Goal: Check status: Check status

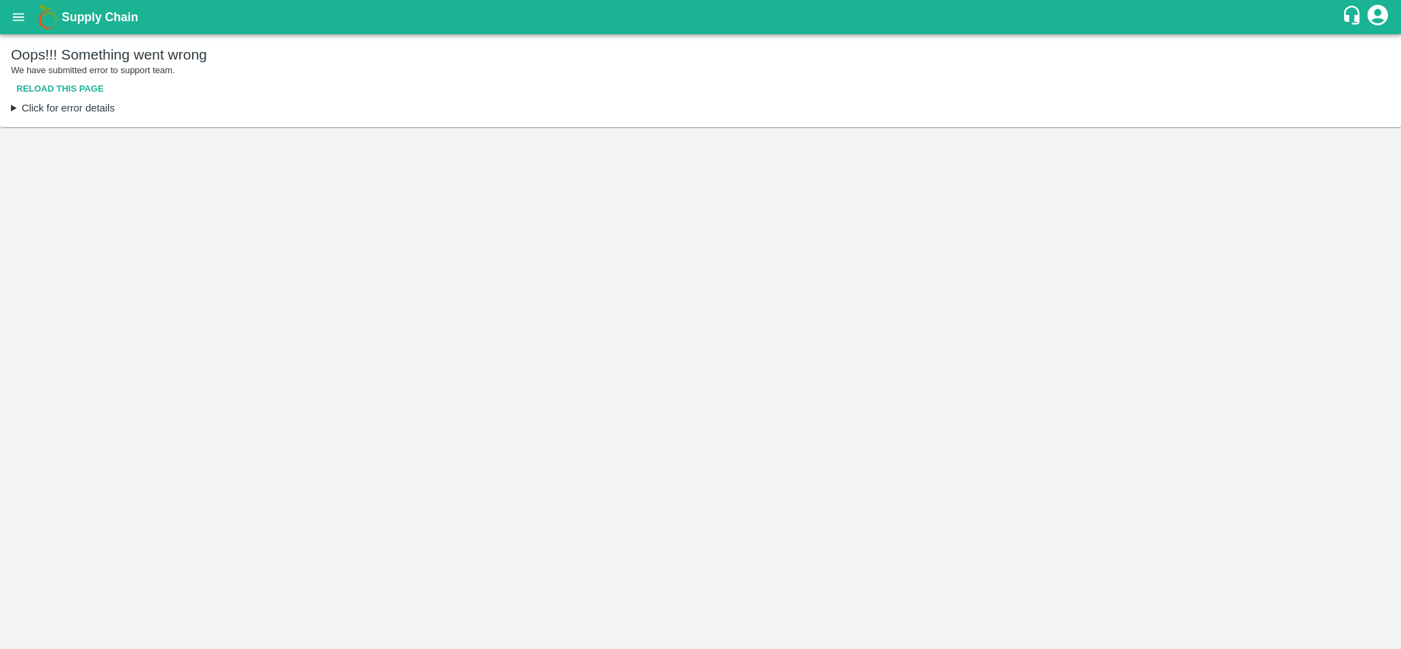
click at [62, 74] on p "We have submitted error to support team." at bounding box center [700, 70] width 1379 height 13
click at [66, 88] on button "Reload this page" at bounding box center [60, 89] width 98 height 24
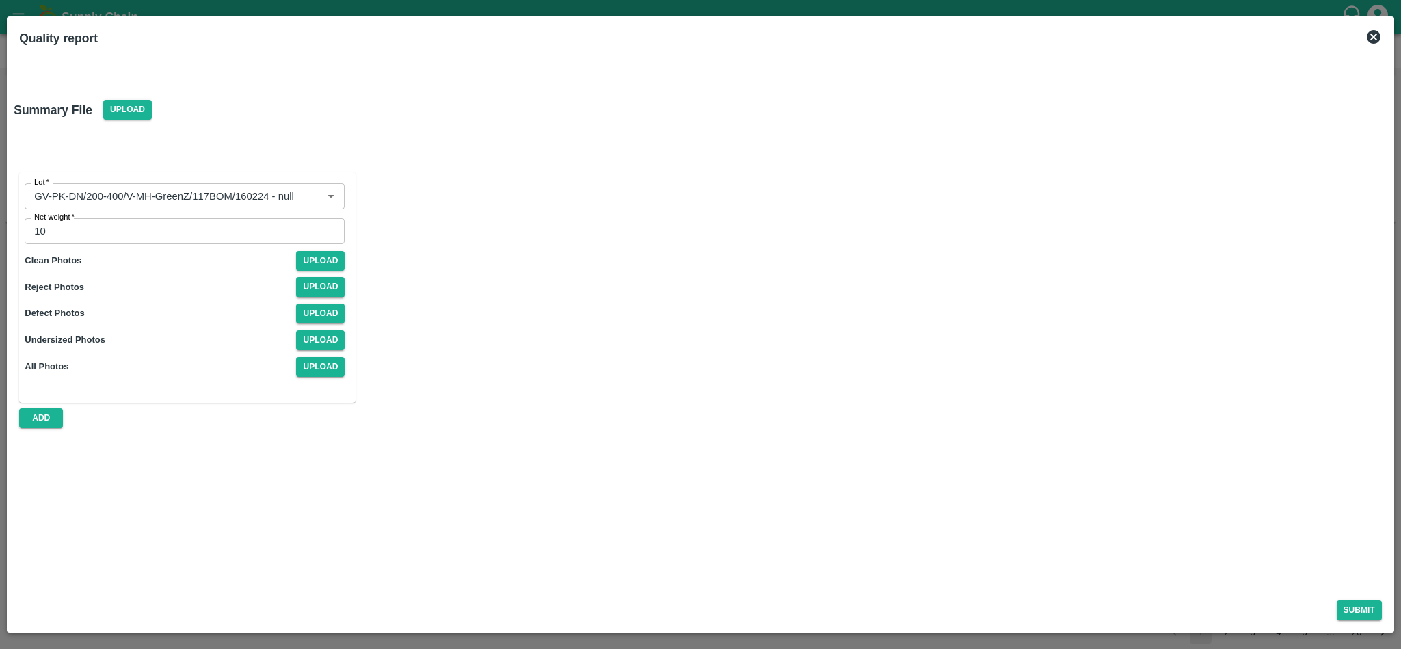
scroll to position [152, 0]
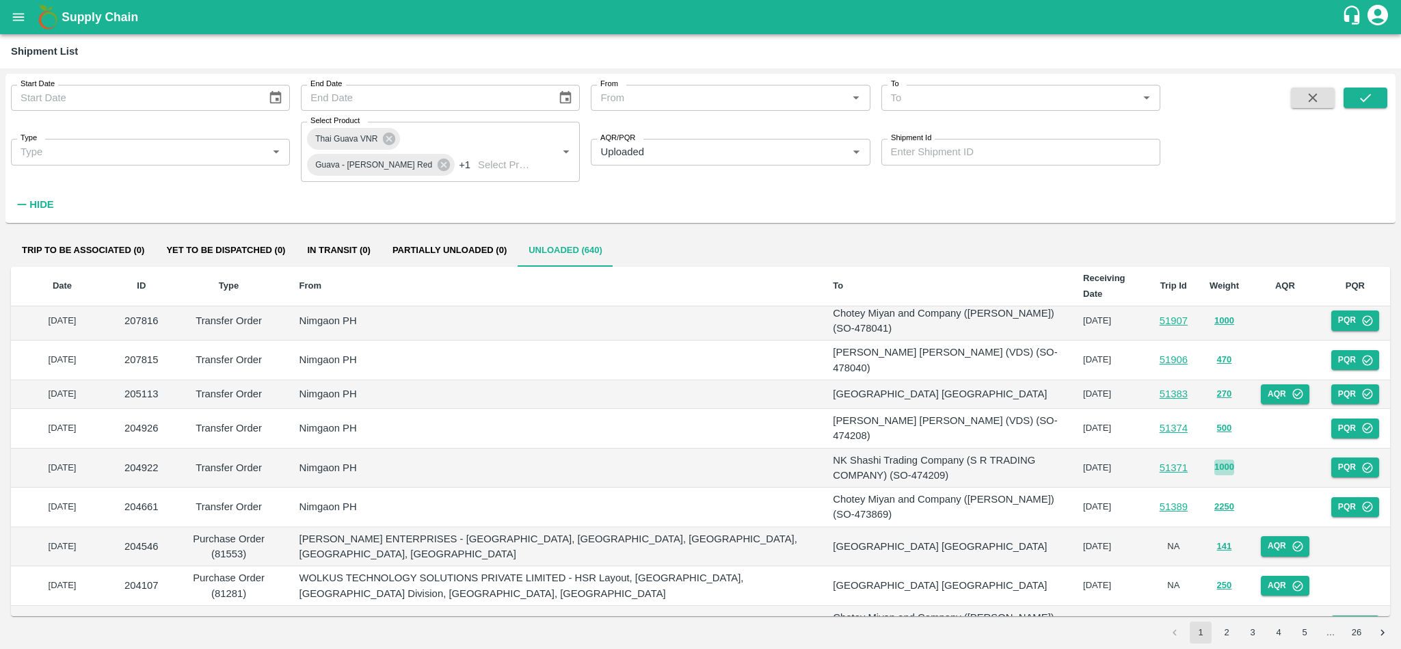
click at [1224, 459] on button "1000" at bounding box center [1224, 467] width 20 height 16
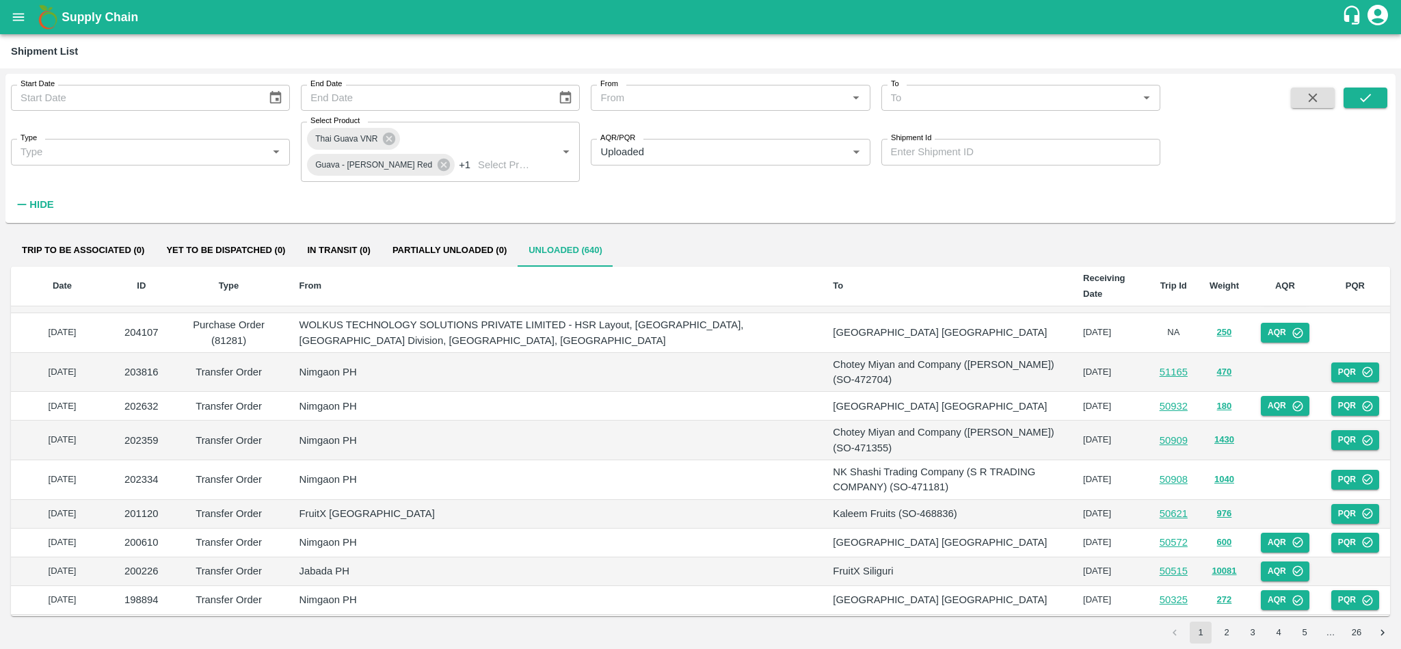
scroll to position [472, 0]
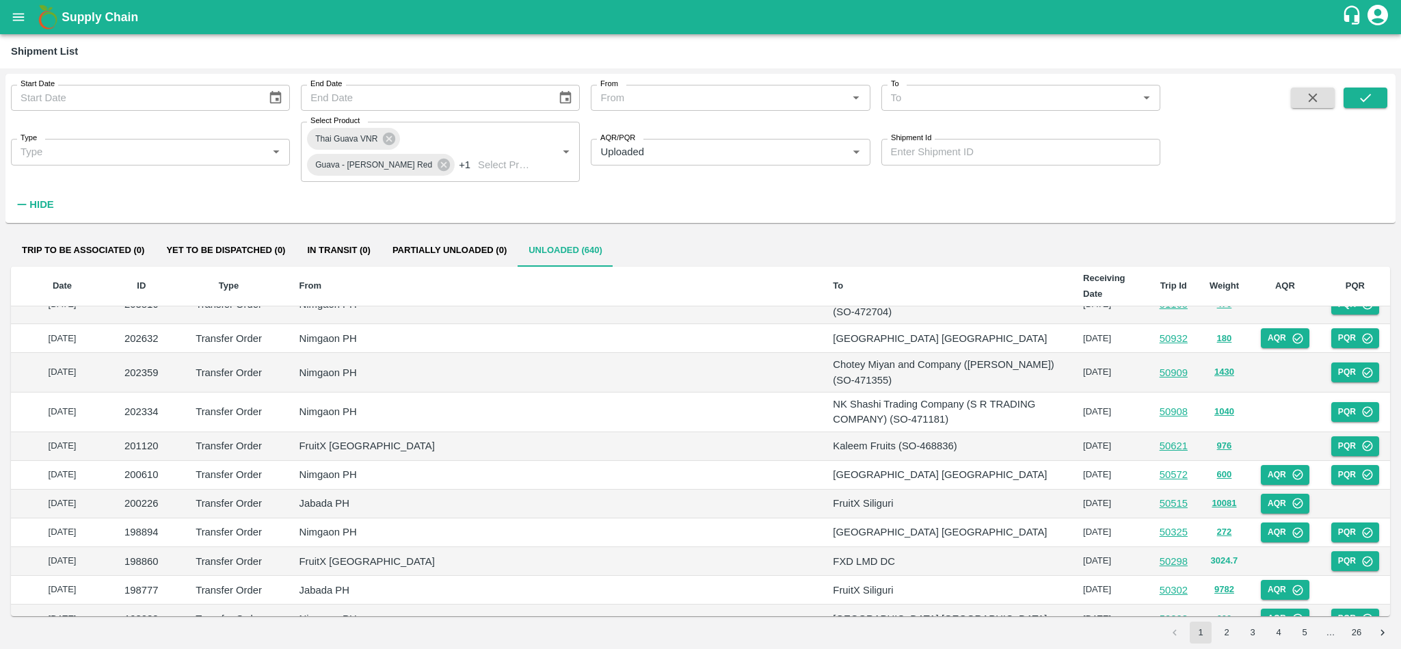
click at [1220, 553] on button "3024.7" at bounding box center [1224, 561] width 27 height 16
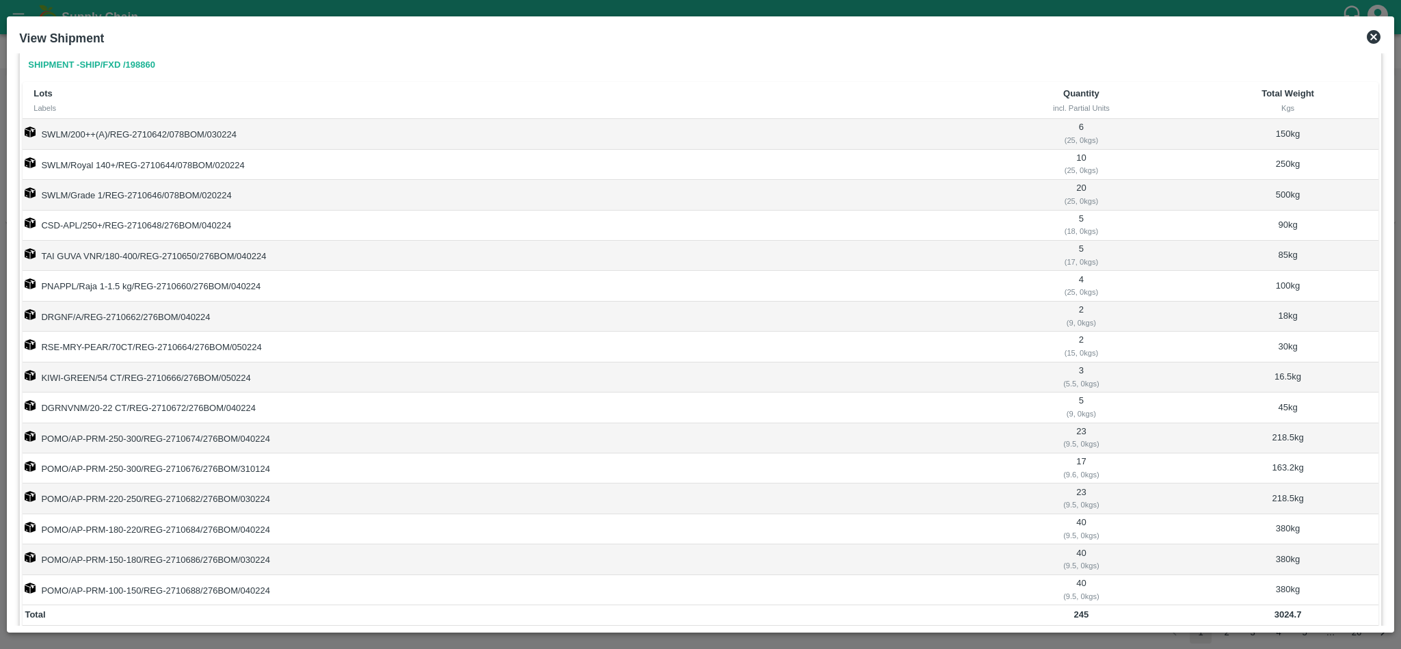
scroll to position [0, 0]
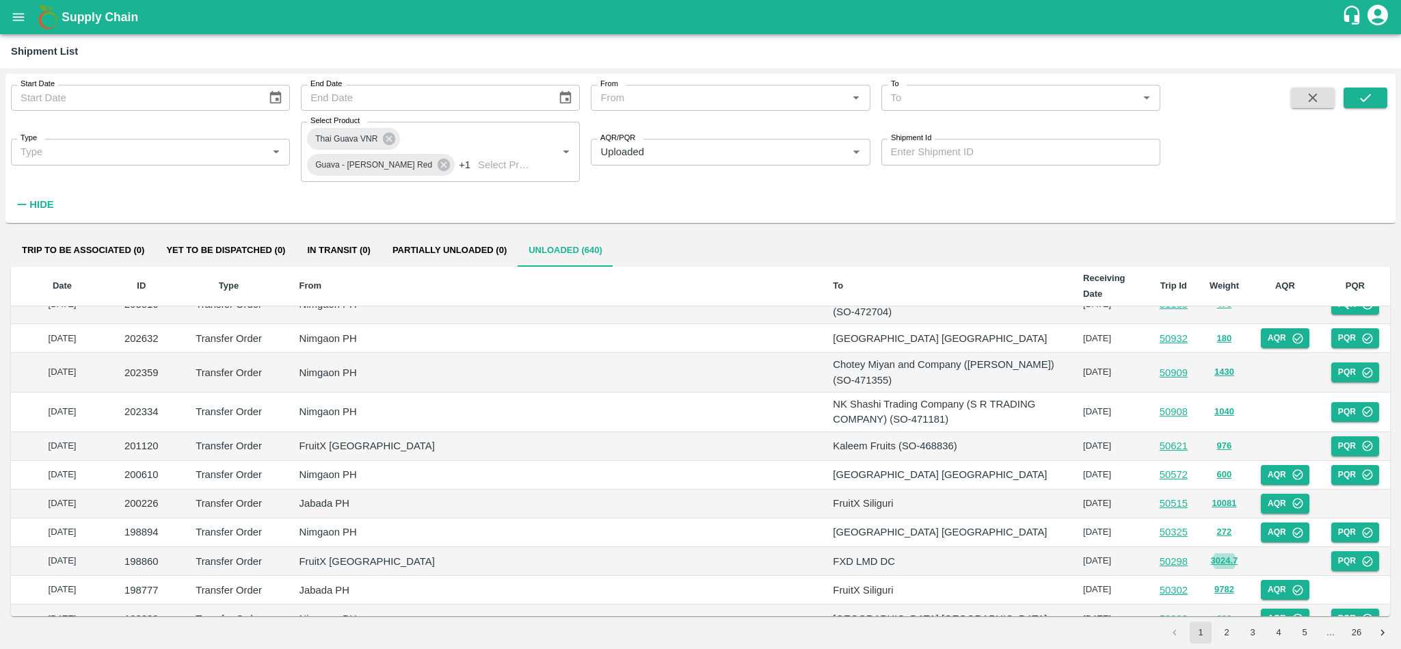
click at [19, 8] on button "open drawer" at bounding box center [18, 16] width 31 height 31
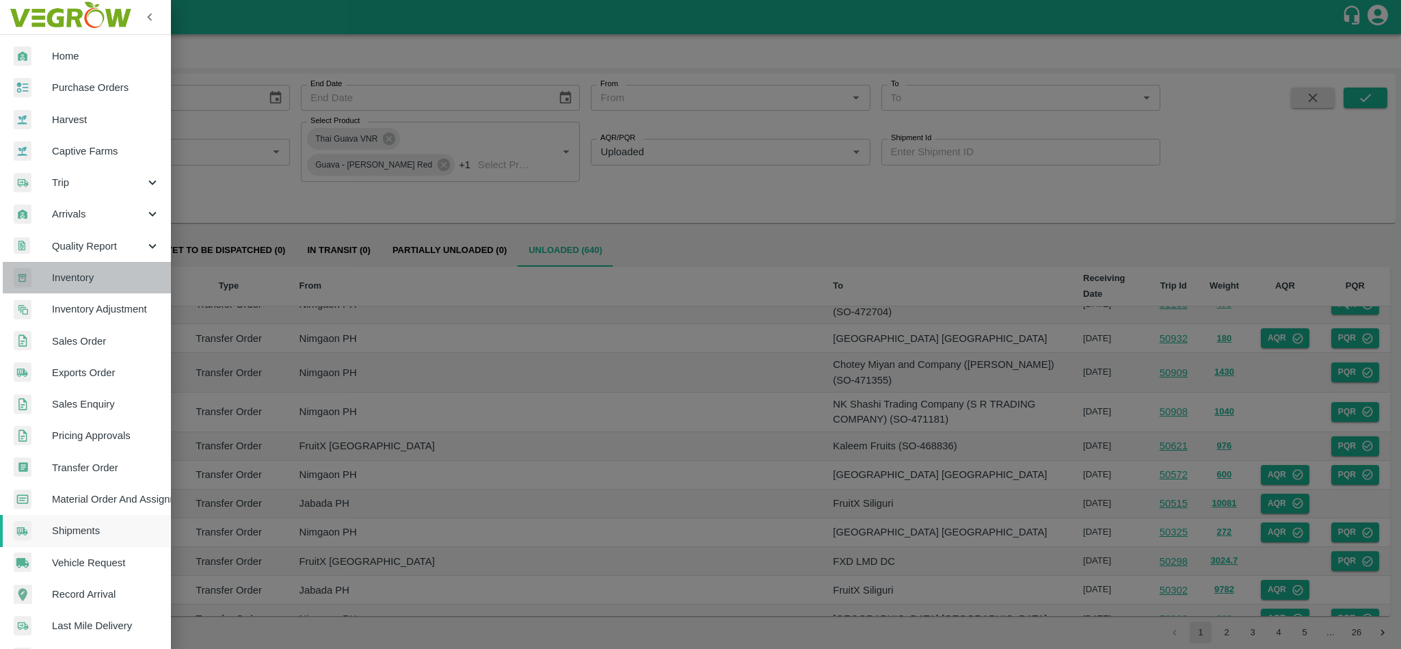
click at [86, 273] on span "Inventory" at bounding box center [106, 277] width 108 height 15
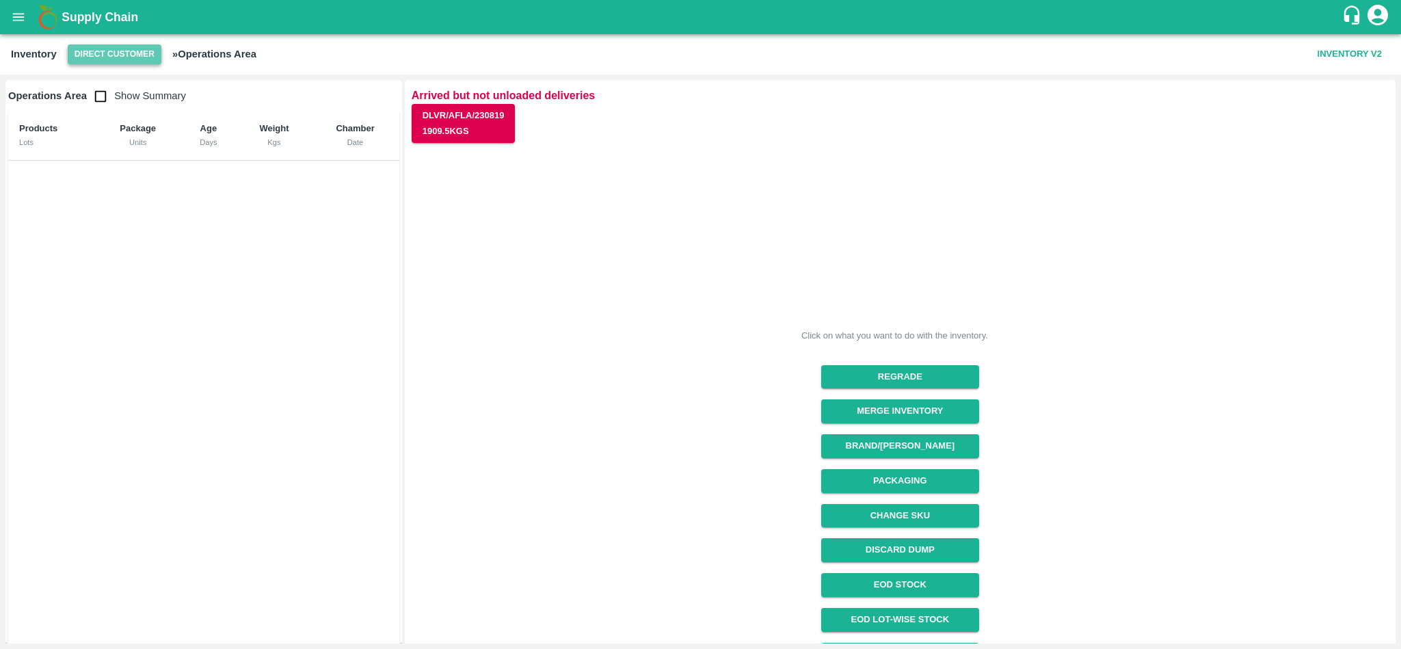
click at [132, 53] on button "Direct Customer" at bounding box center [115, 54] width 94 height 20
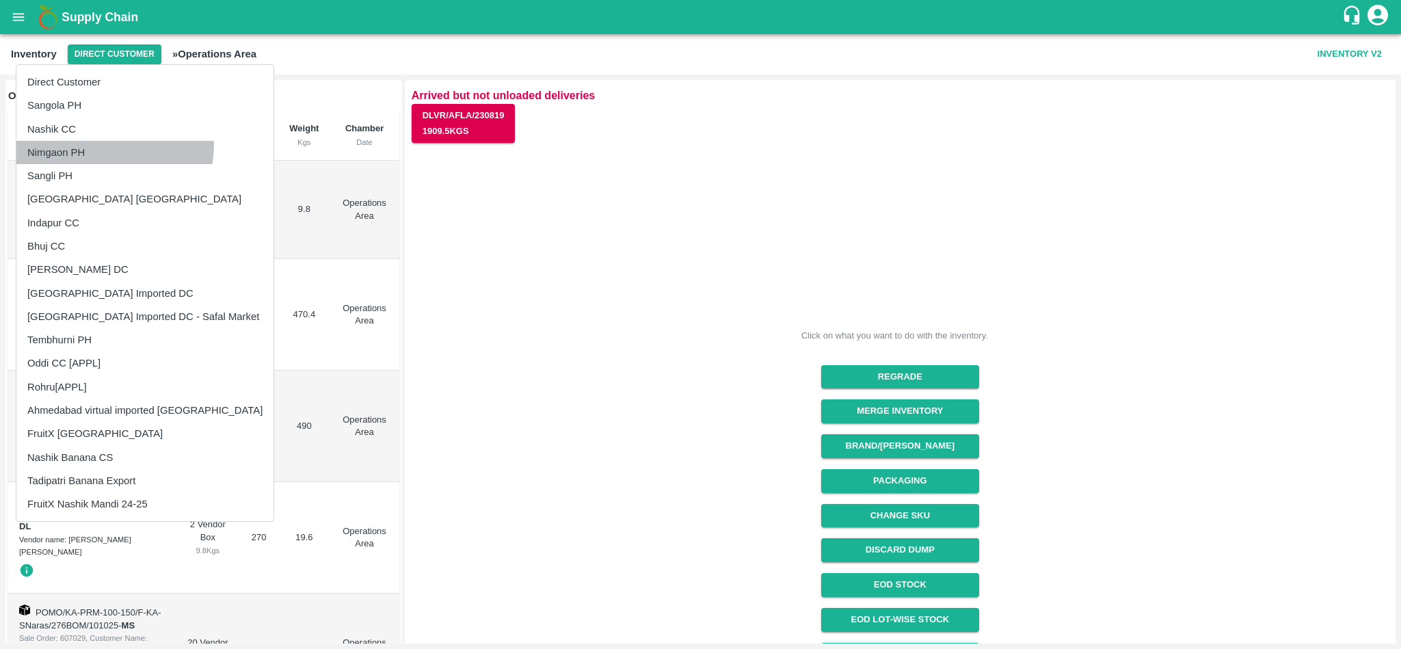
click at [92, 144] on li "Nimgaon PH" at bounding box center [144, 152] width 257 height 23
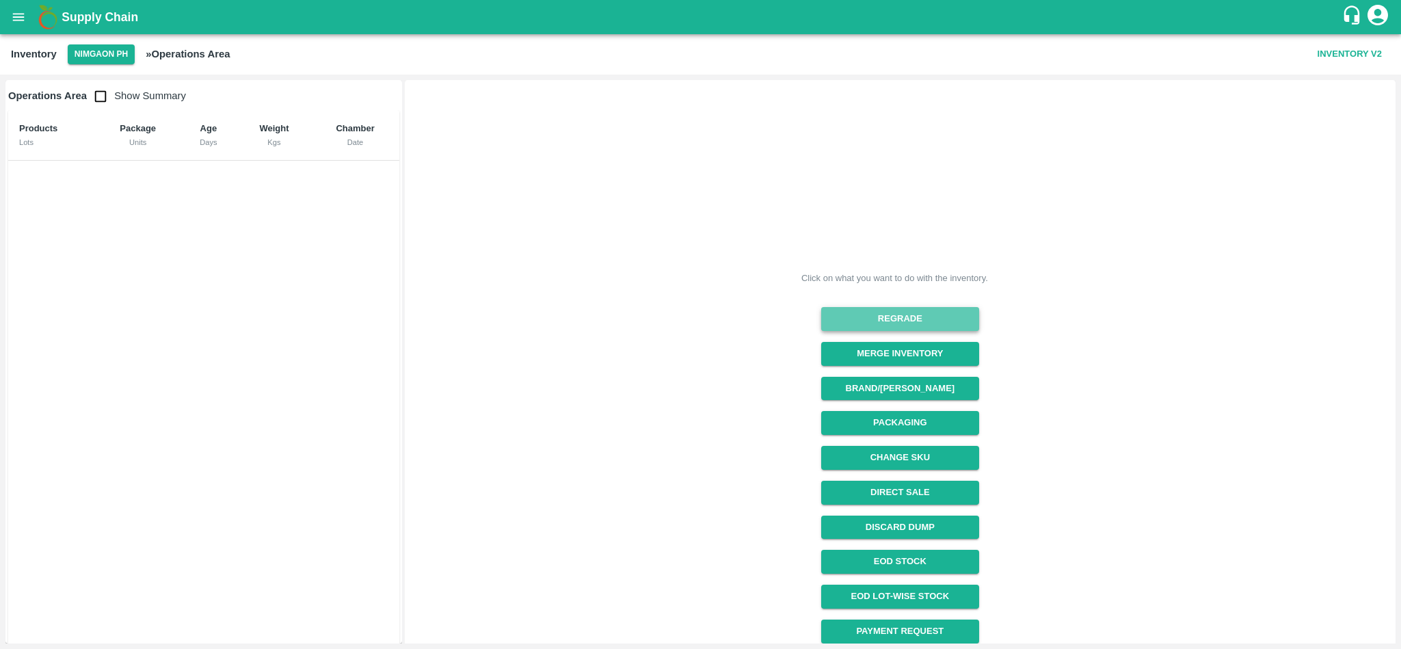
click at [943, 320] on button "Regrade" at bounding box center [900, 319] width 158 height 24
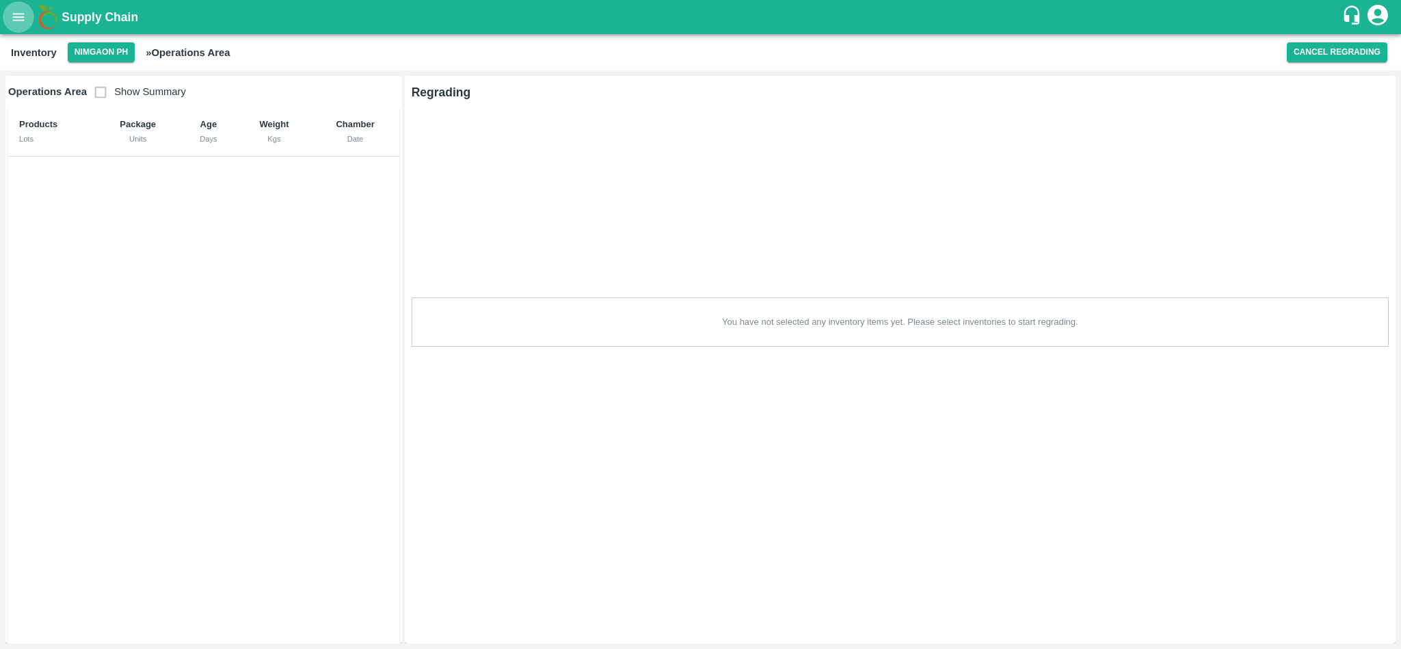
click at [23, 7] on button "open drawer" at bounding box center [18, 16] width 31 height 31
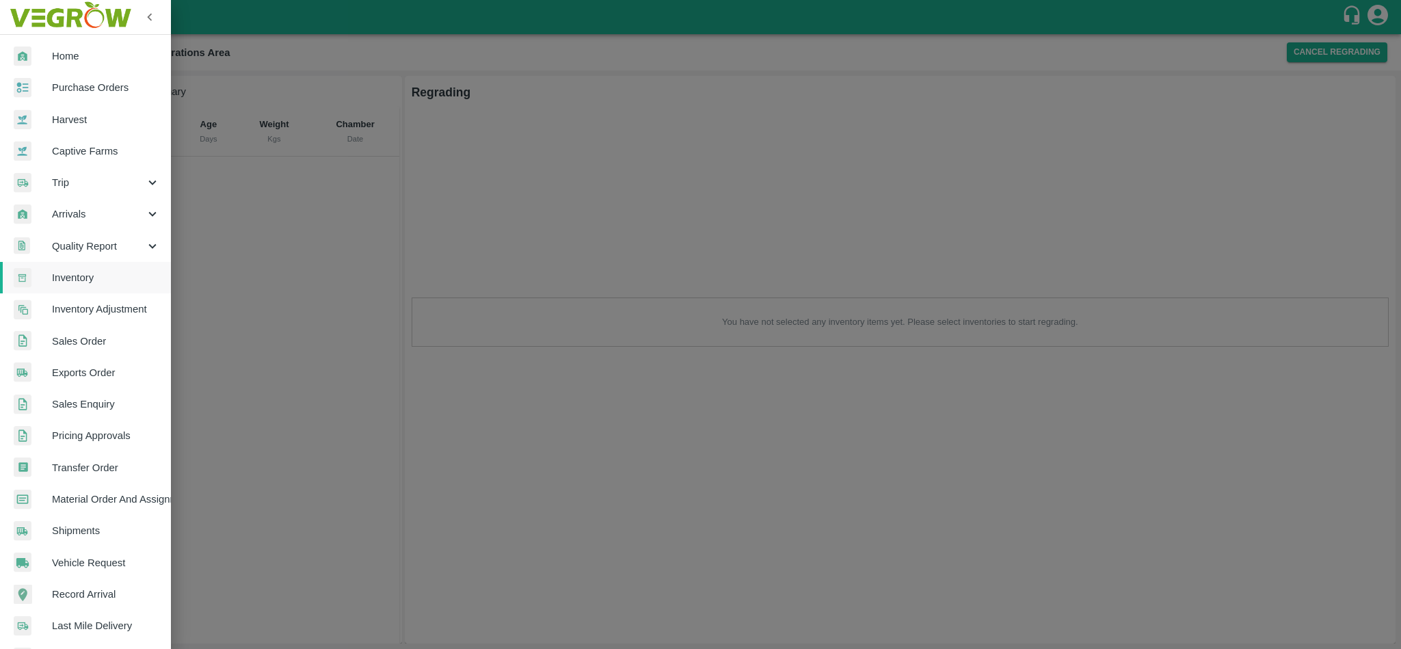
click at [318, 312] on div at bounding box center [700, 324] width 1401 height 649
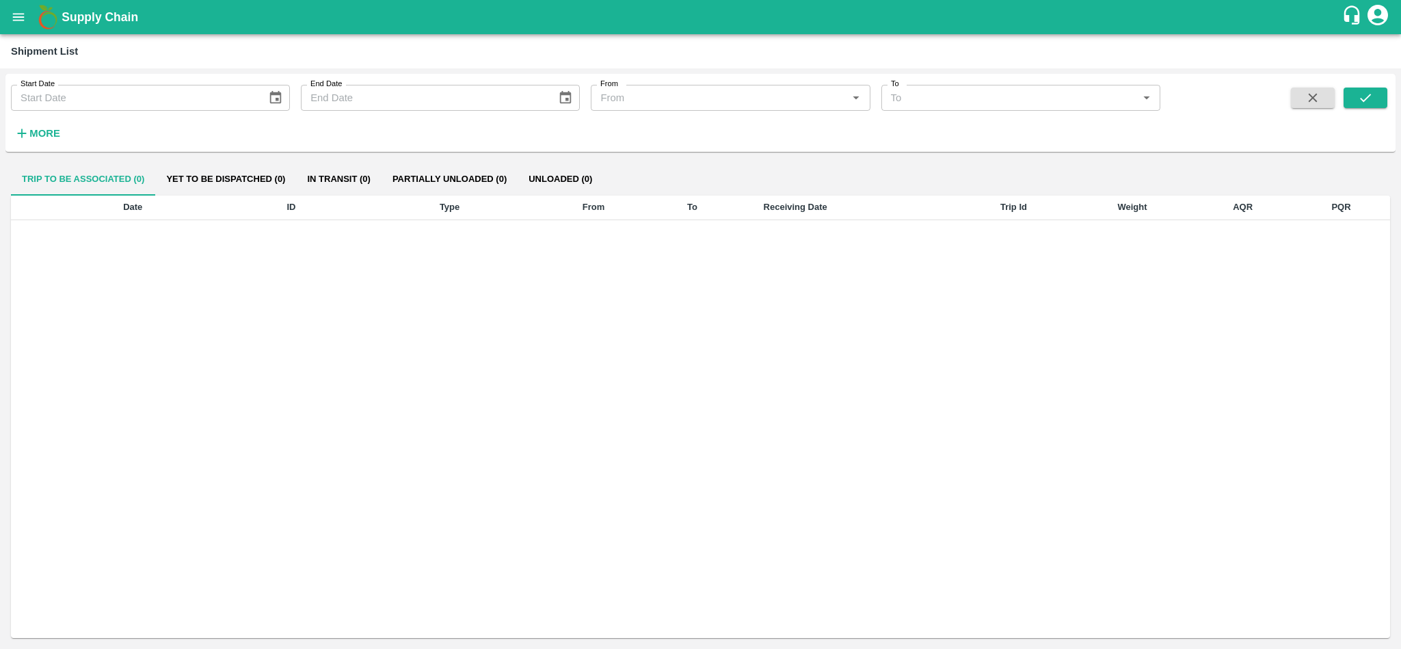
click at [42, 130] on strong "More" at bounding box center [44, 133] width 31 height 11
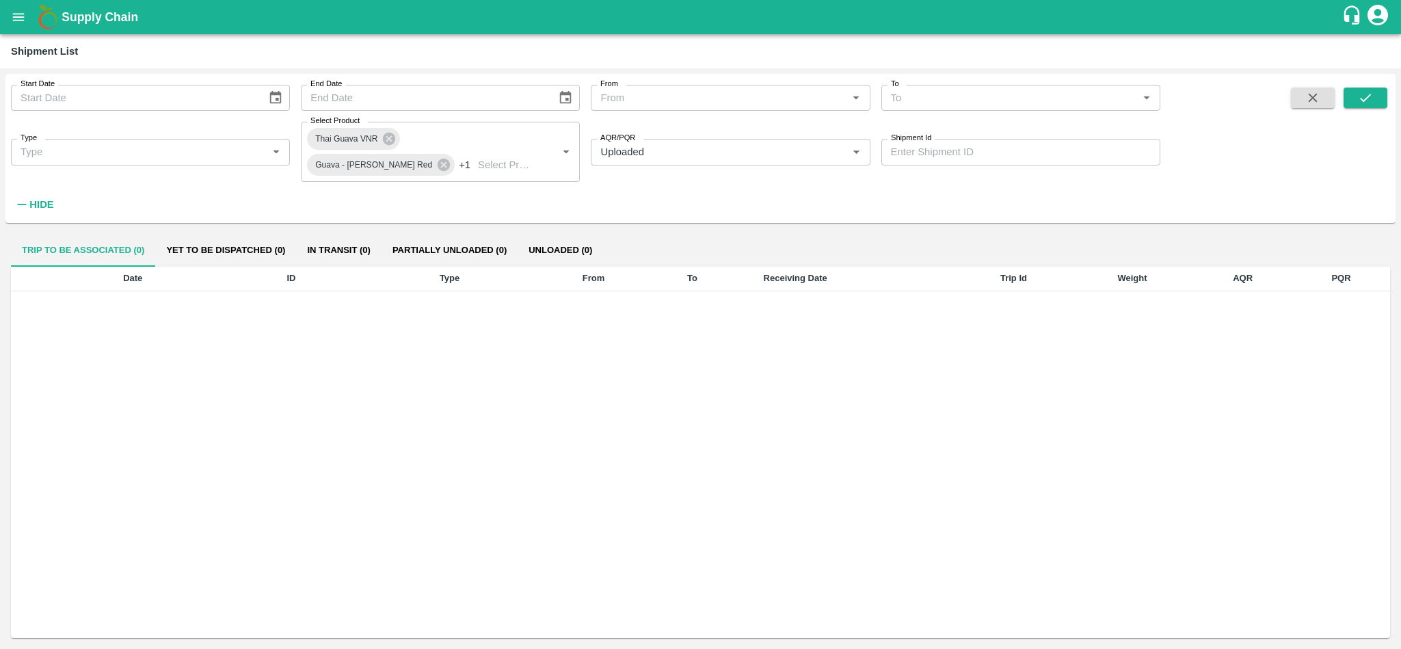
click at [558, 238] on button "Unloaded (0)" at bounding box center [559, 250] width 85 height 33
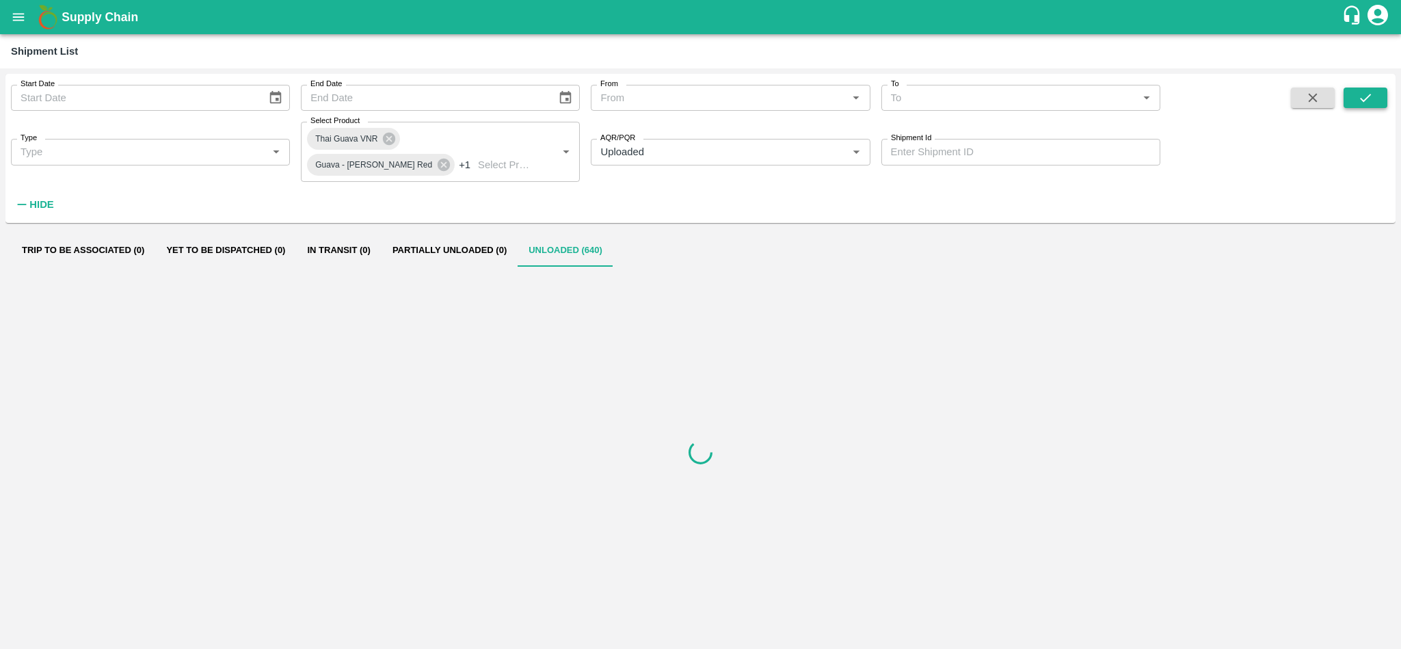
click at [1372, 100] on icon "submit" at bounding box center [1365, 97] width 15 height 15
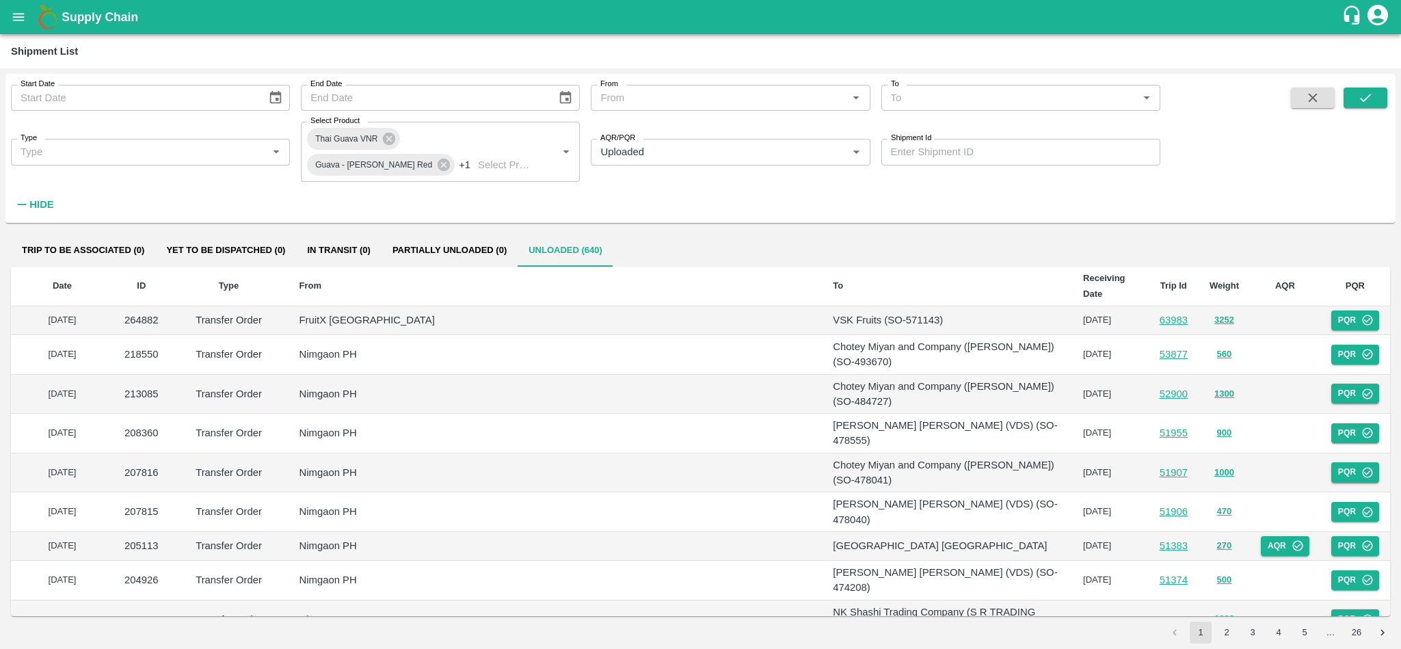
scroll to position [472, 0]
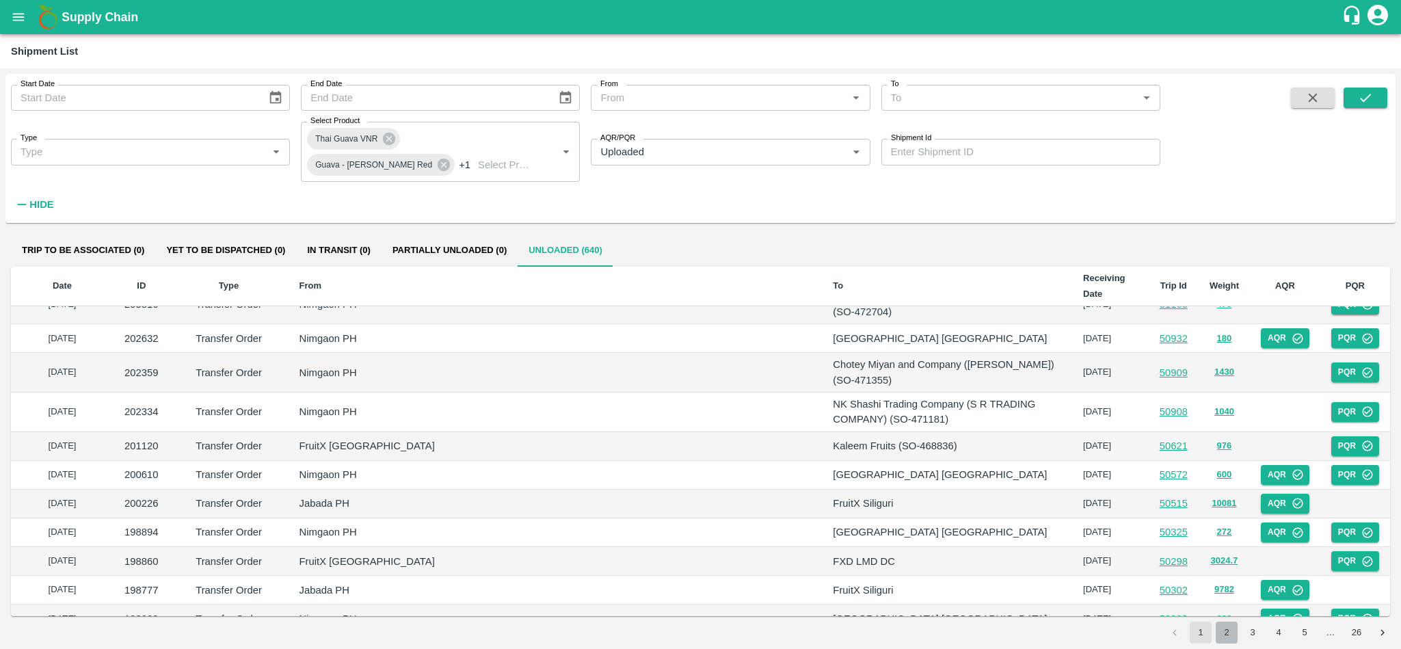
click at [1229, 636] on button "2" at bounding box center [1226, 632] width 22 height 22
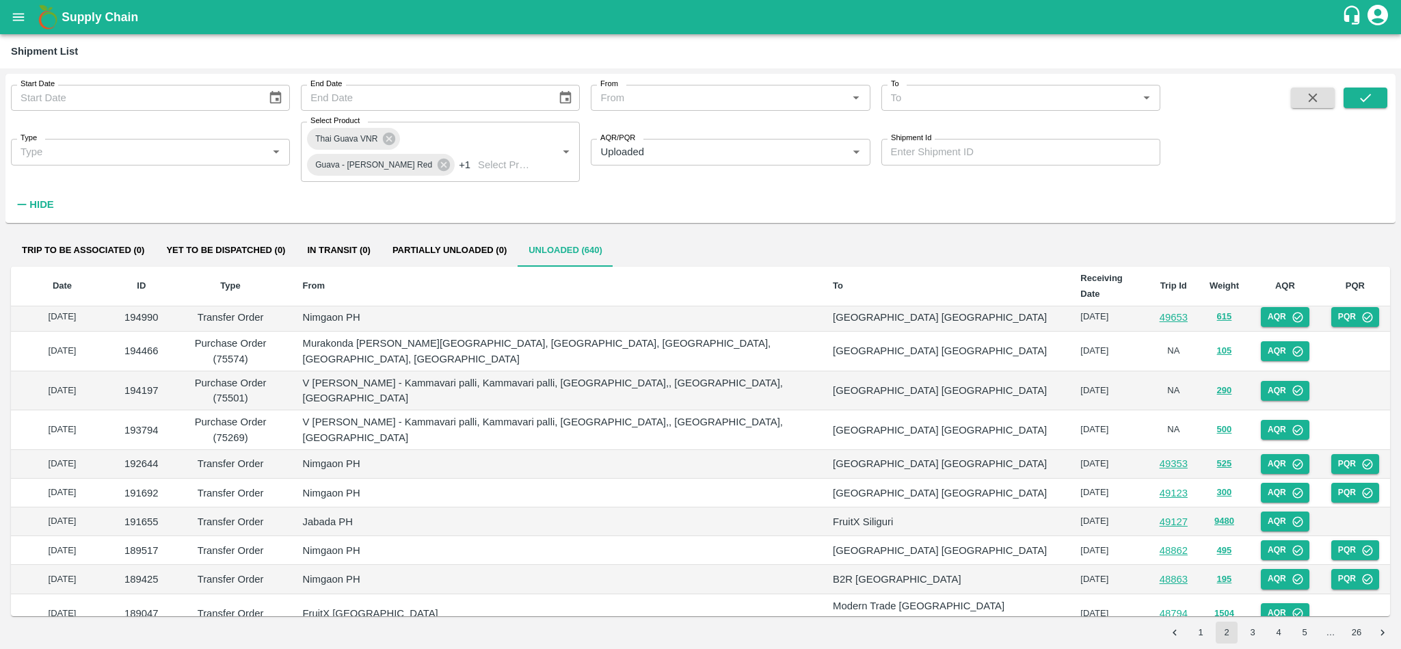
scroll to position [164, 0]
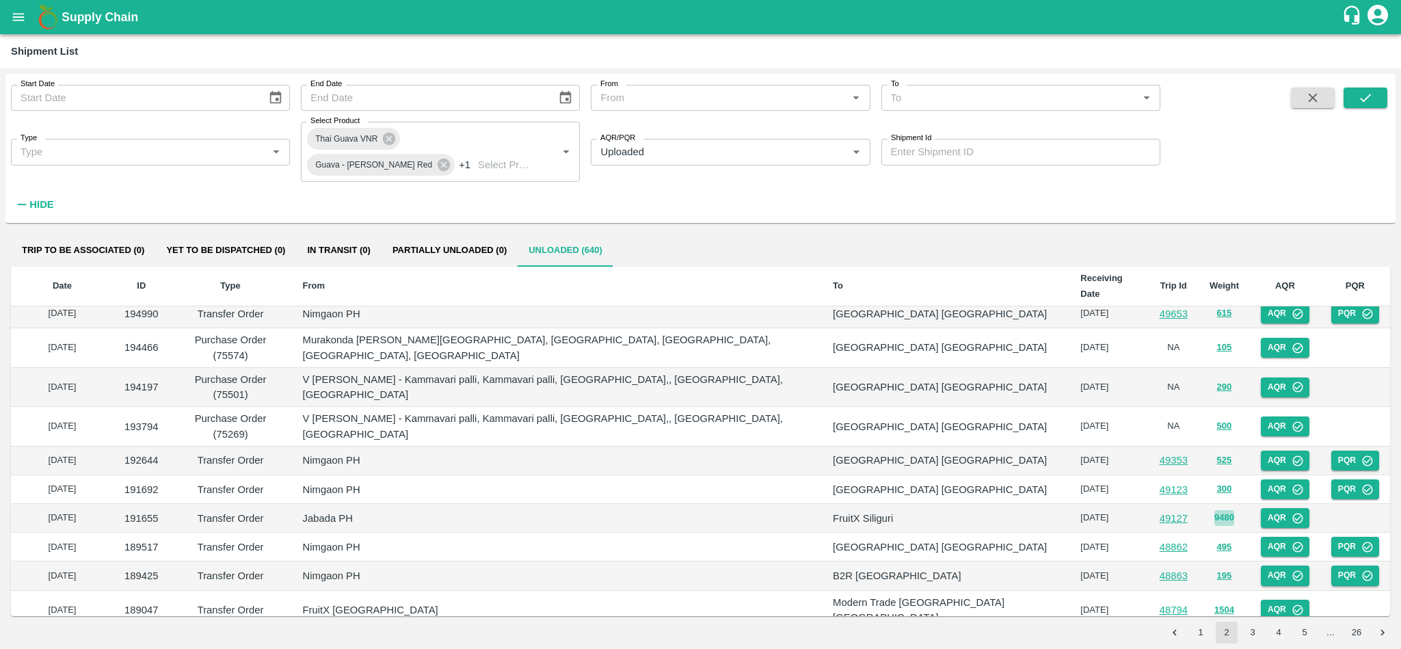
click at [1214, 510] on button "9480" at bounding box center [1224, 518] width 20 height 16
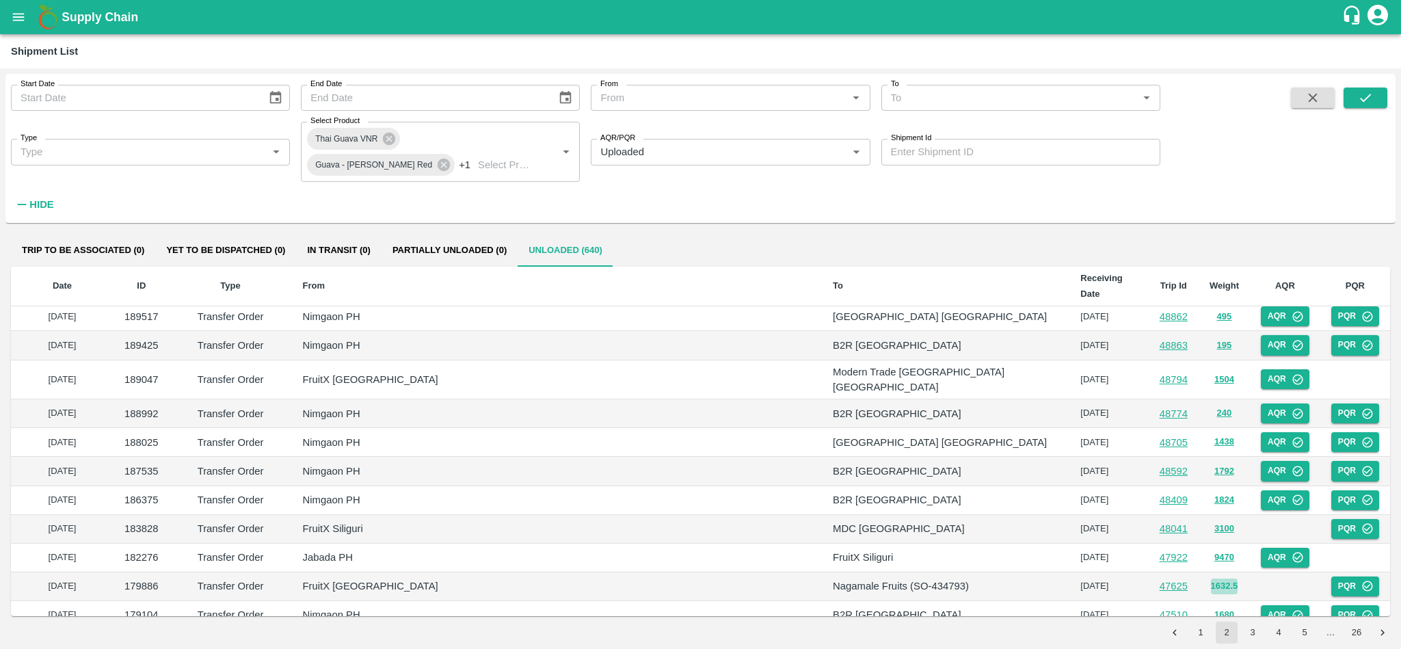
click at [1211, 578] on button "1632.5" at bounding box center [1224, 586] width 27 height 16
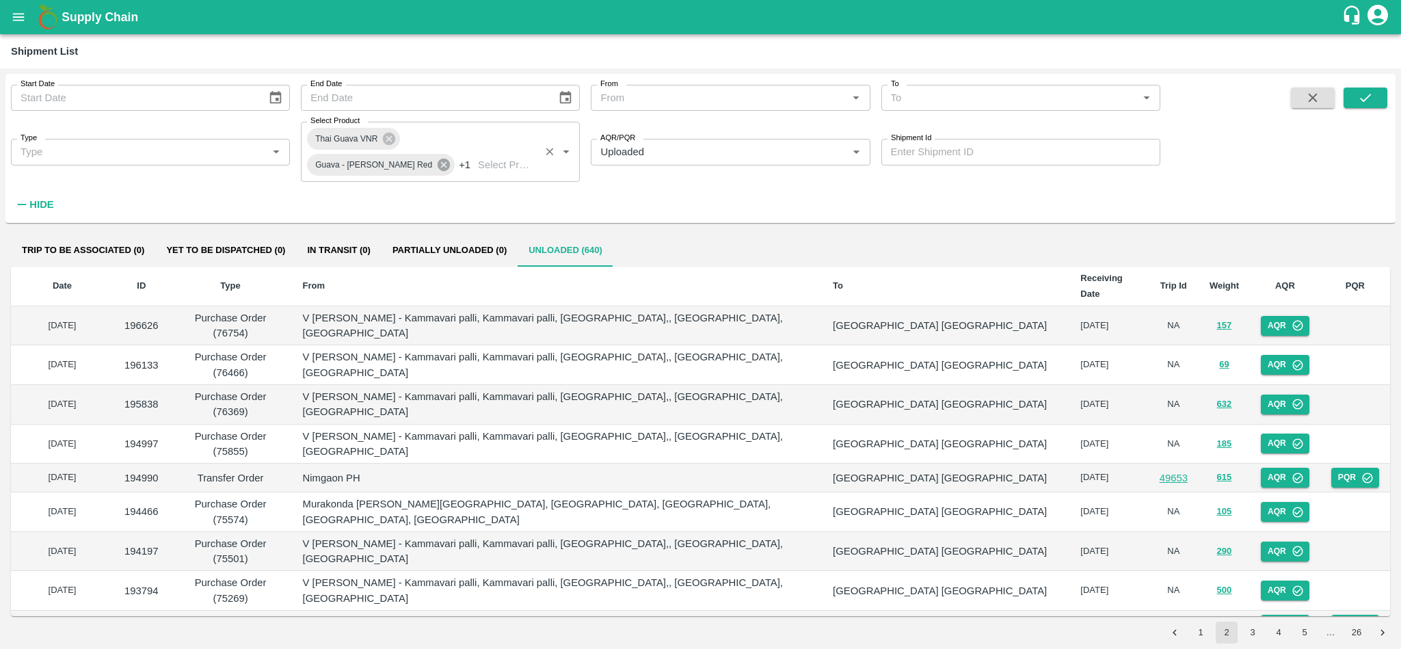
click at [451, 157] on icon at bounding box center [443, 164] width 15 height 15
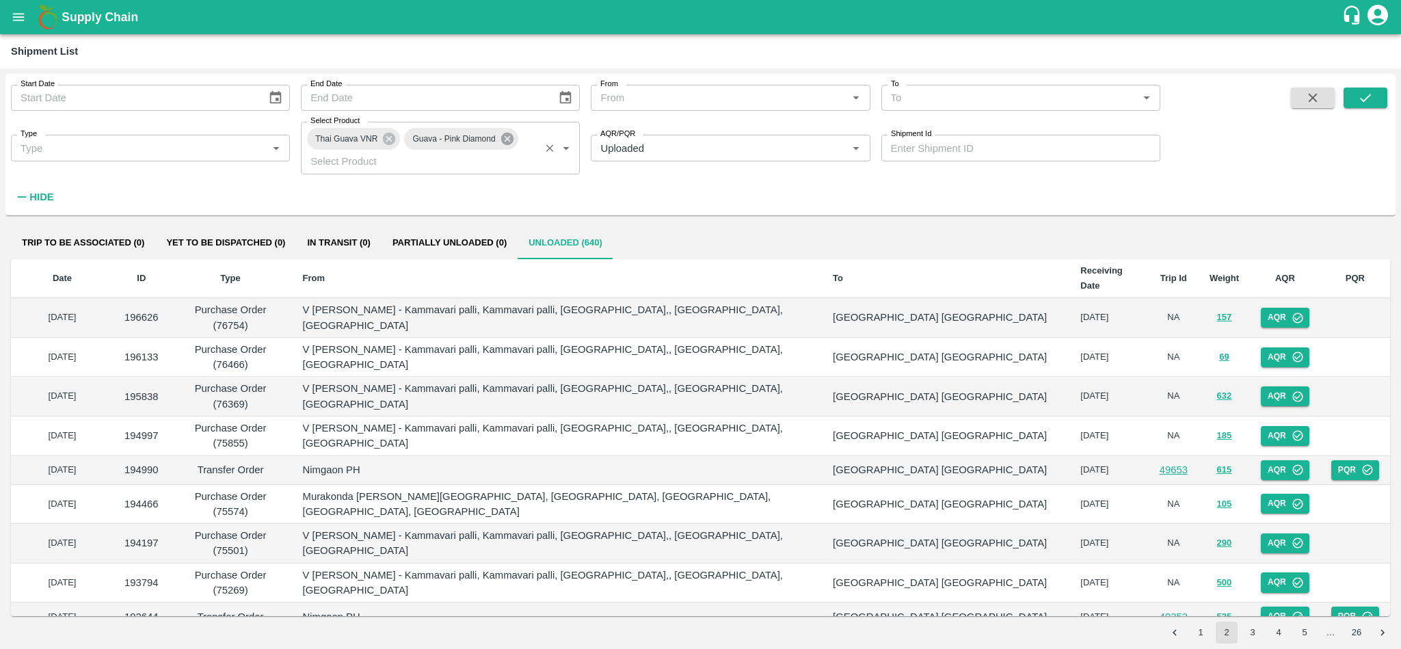
click at [511, 139] on icon at bounding box center [507, 139] width 12 height 12
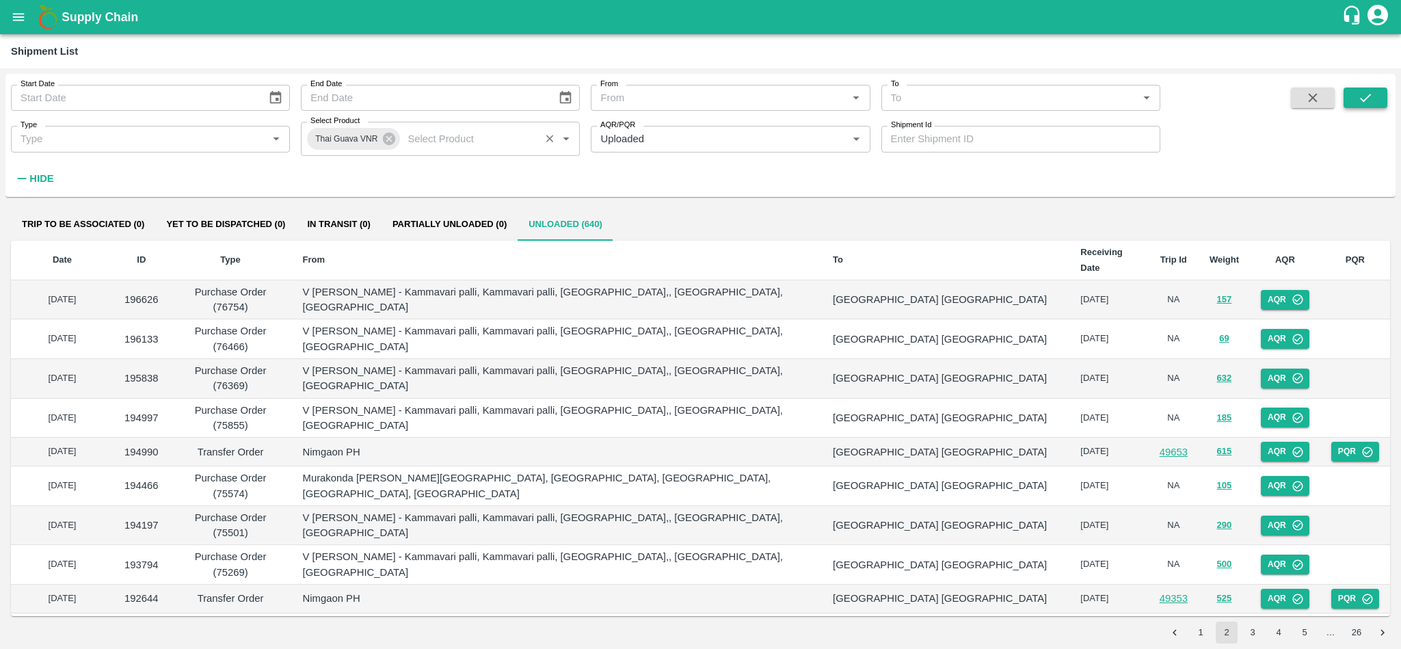
click at [1358, 101] on icon "submit" at bounding box center [1365, 97] width 15 height 15
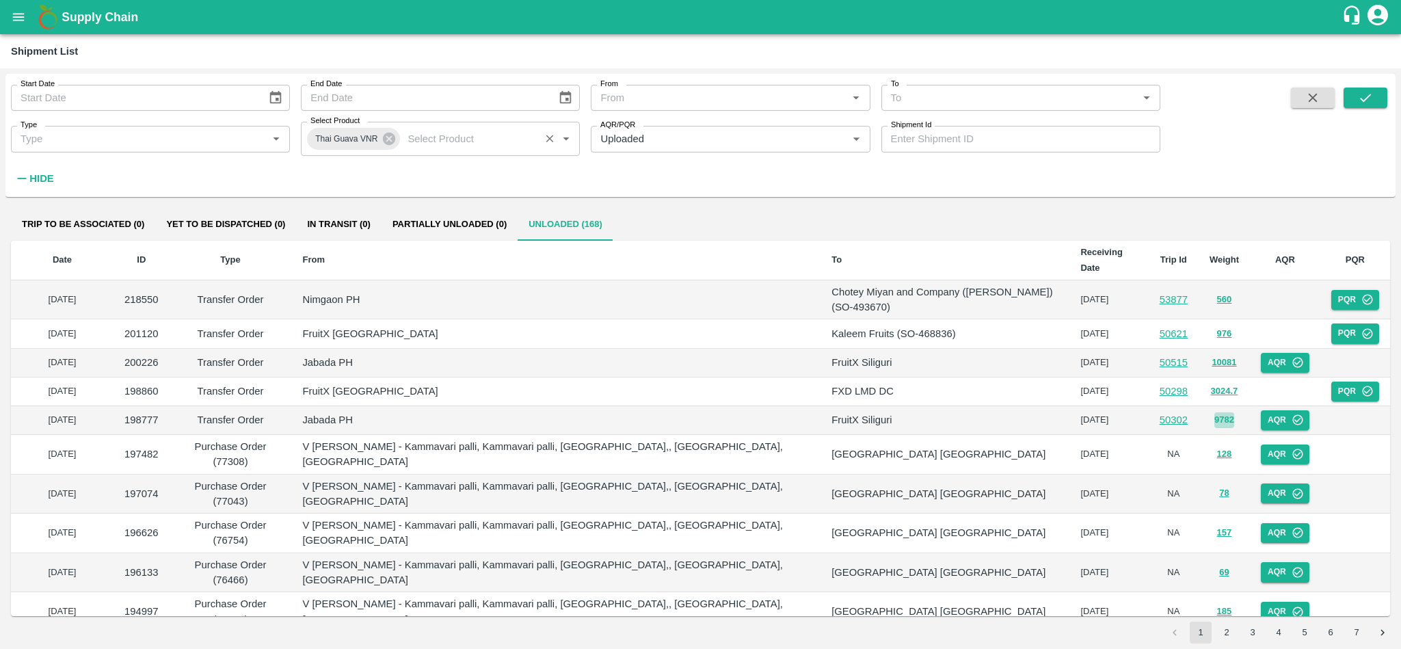
click at [1222, 412] on button "9782" at bounding box center [1224, 420] width 20 height 16
